Goal: Navigation & Orientation: Find specific page/section

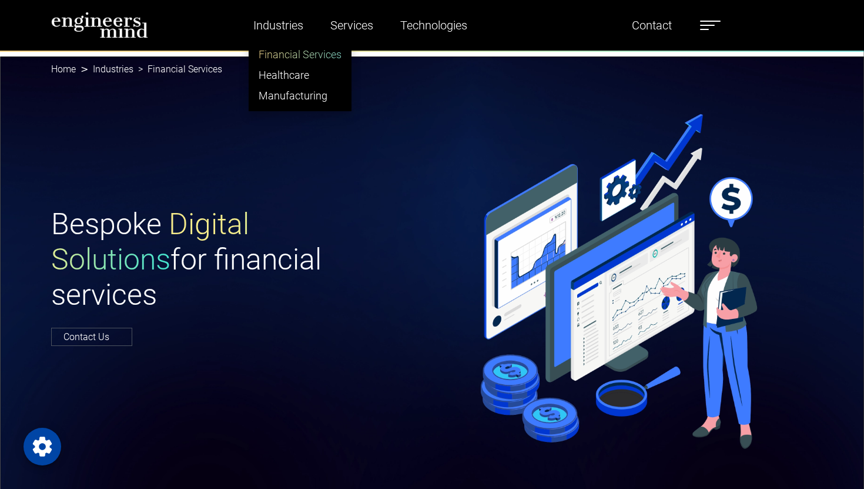
click at [277, 54] on link "Financial Services" at bounding box center [300, 54] width 102 height 21
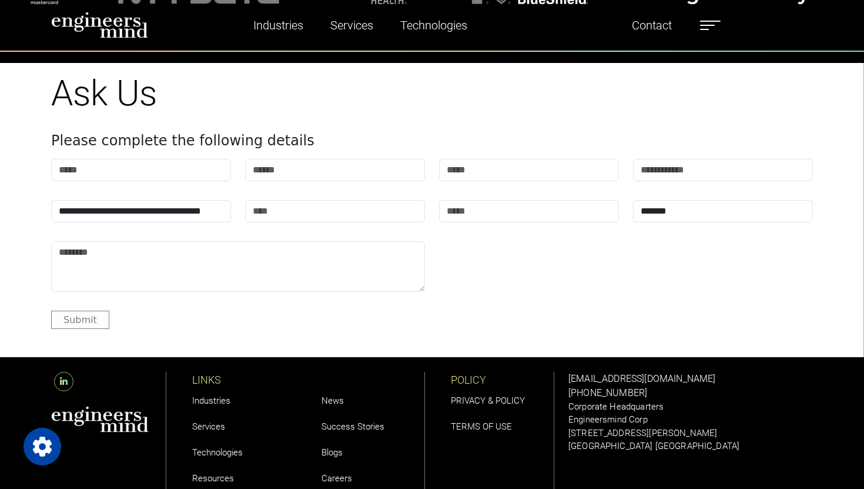
scroll to position [5649, 0]
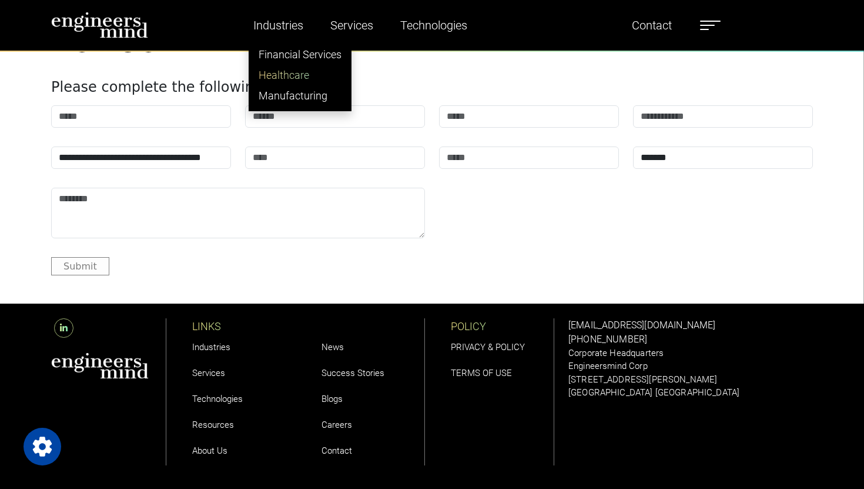
click at [286, 71] on link "Healthcare" at bounding box center [300, 75] width 102 height 21
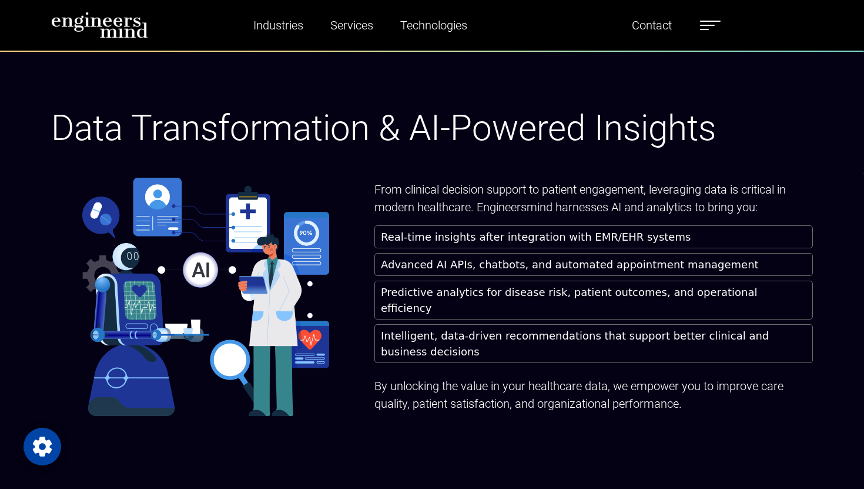
scroll to position [1943, 0]
